Goal: Task Accomplishment & Management: Manage account settings

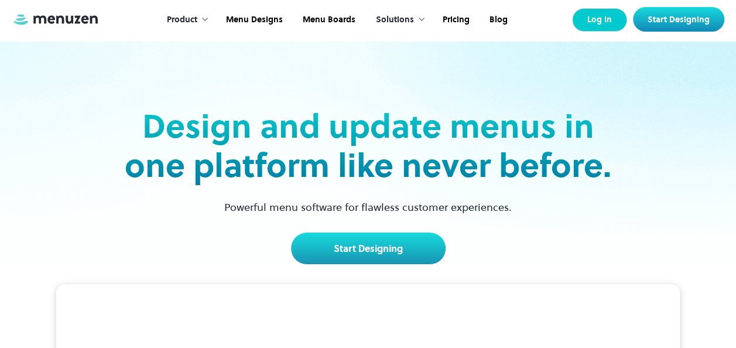
click at [603, 25] on link "Log In" at bounding box center [599, 19] width 55 height 23
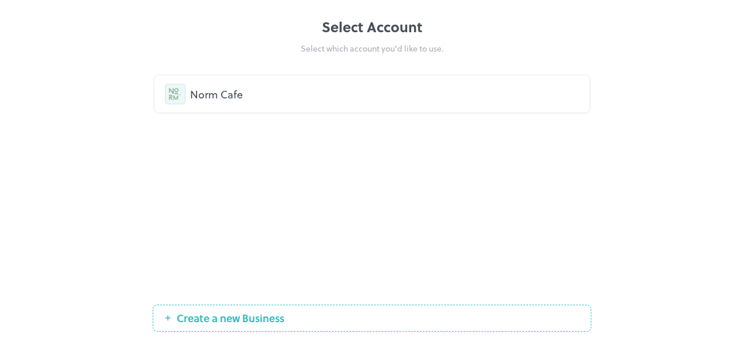
click at [241, 84] on div "Norm Cafe" at bounding box center [372, 94] width 414 height 20
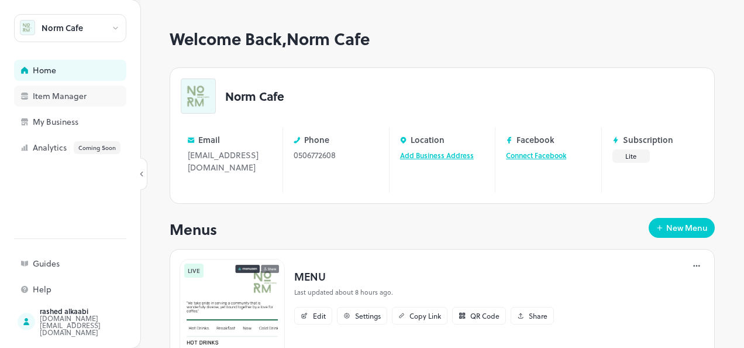
click at [68, 96] on div "Item Manager" at bounding box center [91, 96] width 117 height 8
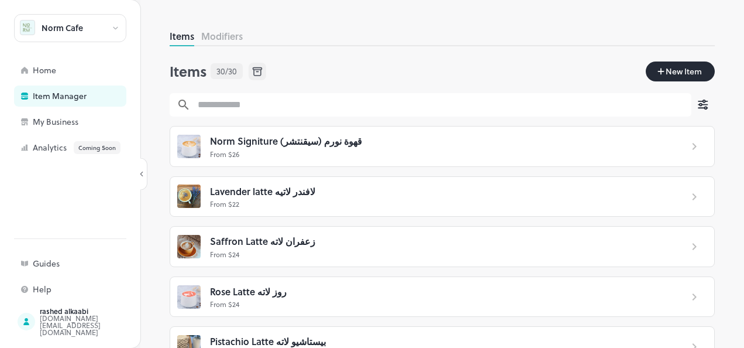
click at [59, 32] on div "Norm Cafe" at bounding box center [63, 28] width 42 height 8
click at [46, 75] on div at bounding box center [372, 174] width 744 height 348
click at [46, 74] on div "Home" at bounding box center [91, 70] width 117 height 8
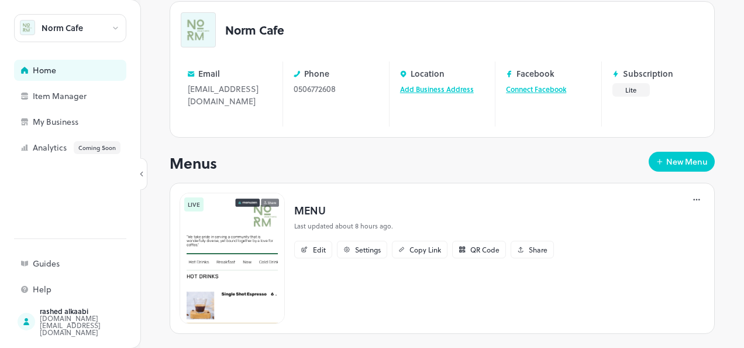
scroll to position [67, 0]
click at [691, 193] on icon at bounding box center [697, 199] width 12 height 12
click at [444, 177] on div at bounding box center [372, 174] width 744 height 348
click at [281, 236] on img at bounding box center [232, 257] width 105 height 131
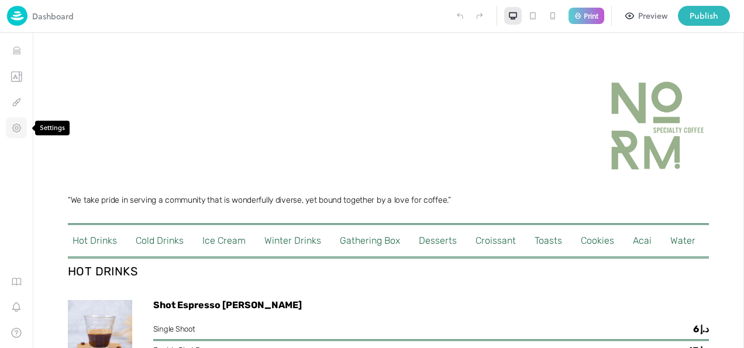
click at [20, 128] on icon "Settings" at bounding box center [16, 127] width 8 height 8
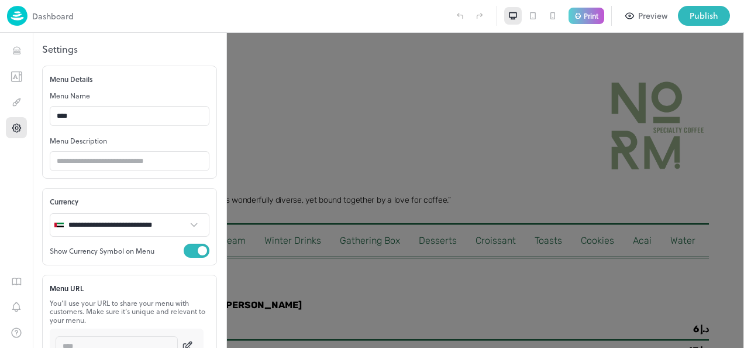
scroll to position [248, 0]
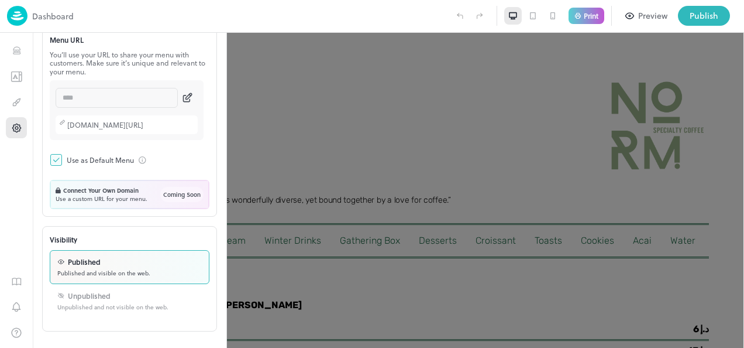
click at [115, 298] on div "Unpublished" at bounding box center [112, 295] width 111 height 11
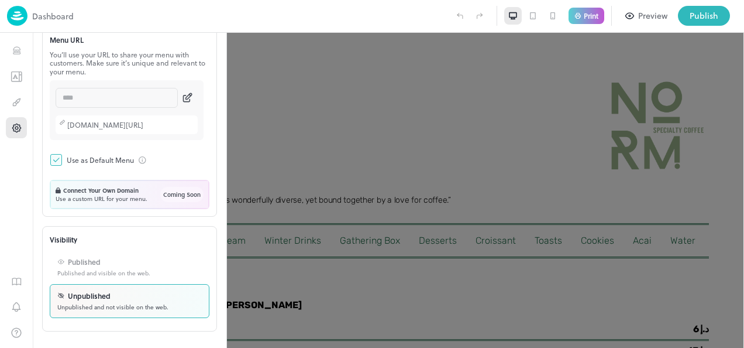
click at [133, 195] on p "Use a custom URL for your menu." at bounding box center [102, 198] width 92 height 6
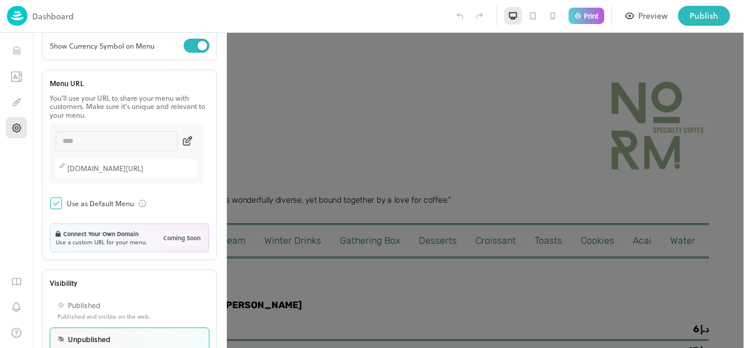
scroll to position [190, 0]
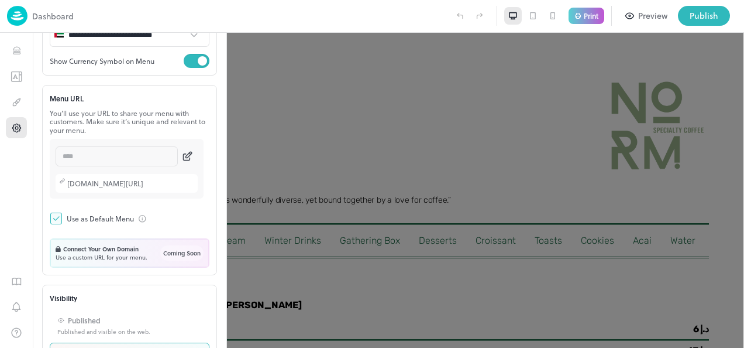
click at [18, 11] on img at bounding box center [17, 16] width 20 height 20
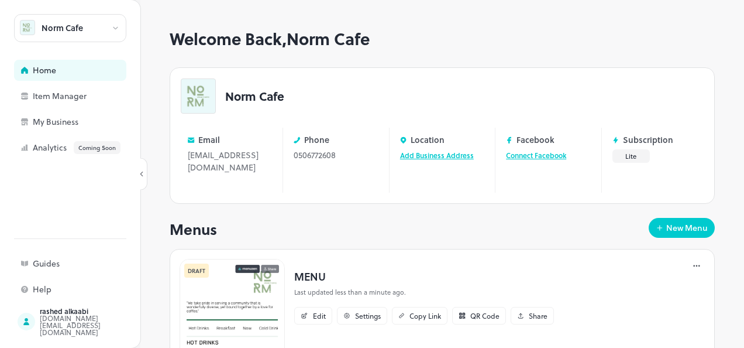
click at [117, 28] on icon at bounding box center [116, 29] width 4 height 2
click at [63, 315] on div at bounding box center [372, 174] width 744 height 348
click at [44, 261] on div "Guides" at bounding box center [91, 263] width 117 height 8
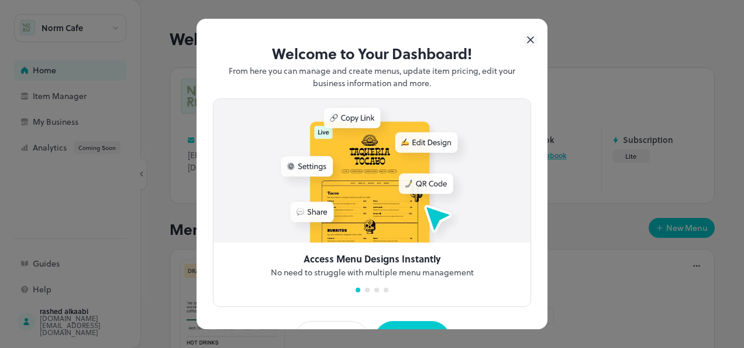
click at [528, 41] on icon at bounding box center [531, 40] width 6 height 6
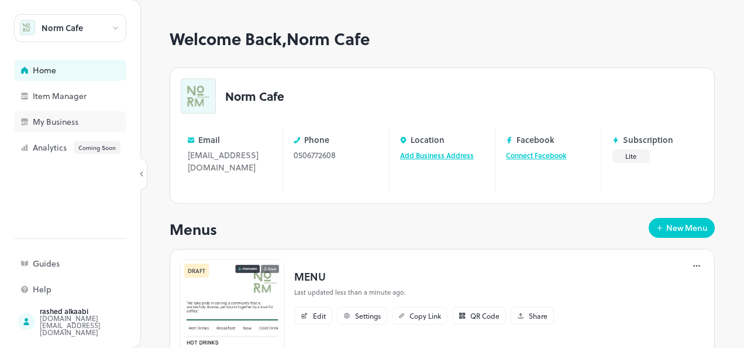
click at [61, 124] on div "My Business" at bounding box center [91, 122] width 117 height 8
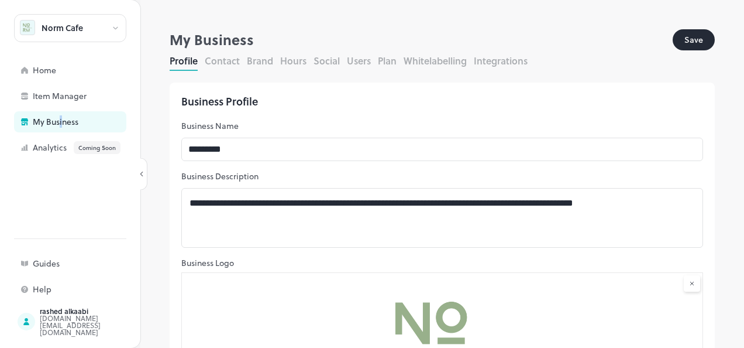
click at [232, 57] on button "Contact" at bounding box center [222, 60] width 35 height 13
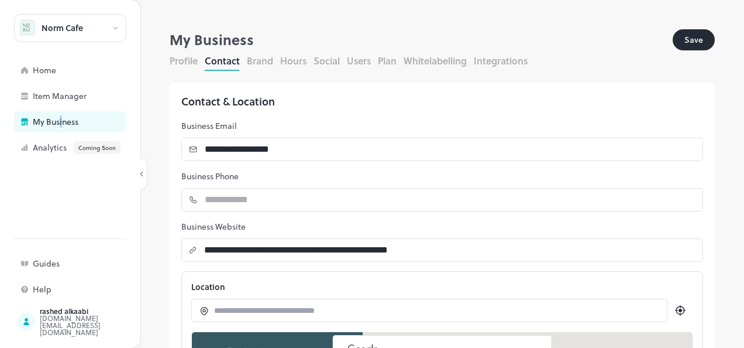
click at [383, 63] on button "Plan" at bounding box center [387, 60] width 19 height 13
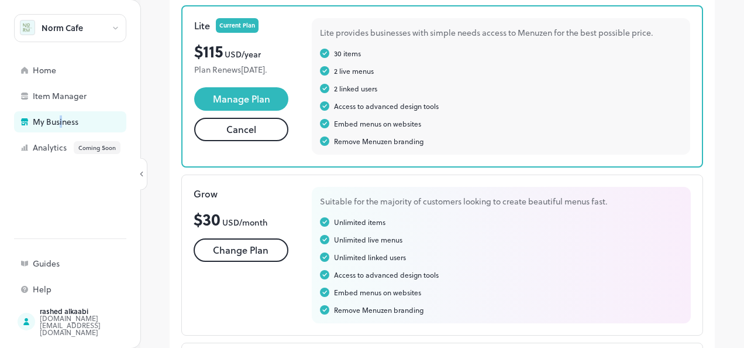
scroll to position [117, 0]
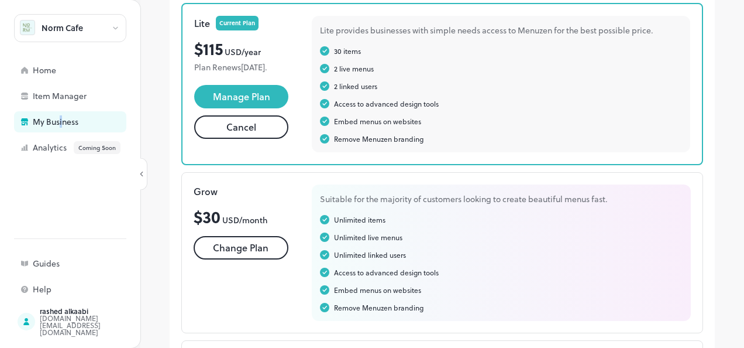
drag, startPoint x: 262, startPoint y: 140, endPoint x: 329, endPoint y: 162, distance: 70.1
click at [262, 139] on button "Cancel" at bounding box center [241, 126] width 94 height 23
